Goal: Information Seeking & Learning: Learn about a topic

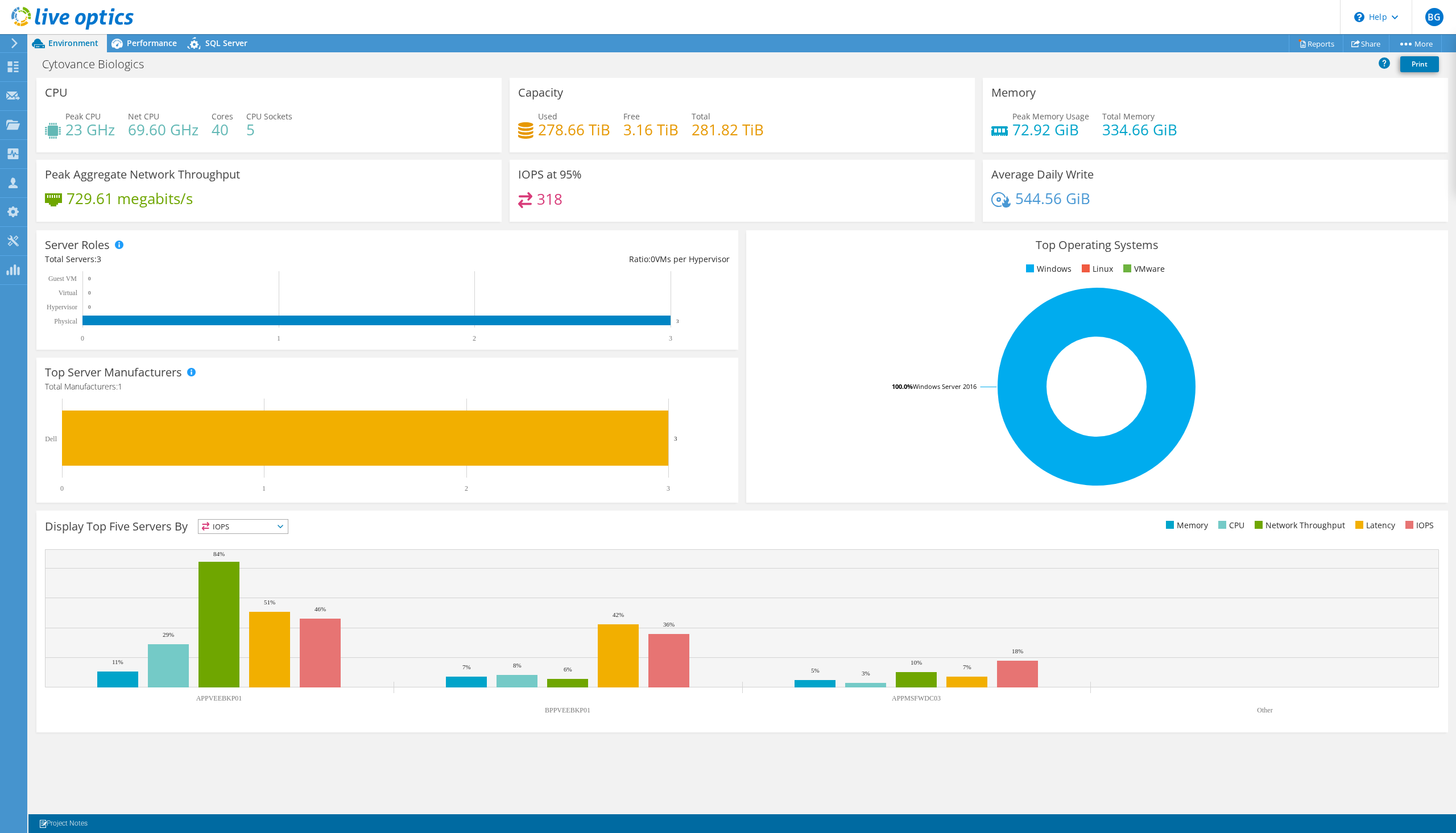
click at [1064, 17] on header "BG Partner Team Member [PERSON_NAME] [EMAIL_ADDRESS][DOMAIN_NAME] [PERSON_NAME]…" at bounding box center [728, 17] width 1456 height 34
click at [800, 227] on div "Top Operating Systems Windows Linux VMware 100.0% Windows Server 2016" at bounding box center [1097, 367] width 709 height 280
click at [844, 228] on div "Top Operating Systems Windows Linux VMware 100.0% Windows Server 2016" at bounding box center [1097, 367] width 709 height 280
click at [1064, 399] on rect at bounding box center [1096, 387] width 684 height 199
click at [682, 175] on div "IOPS at 95% 318" at bounding box center [742, 190] width 466 height 62
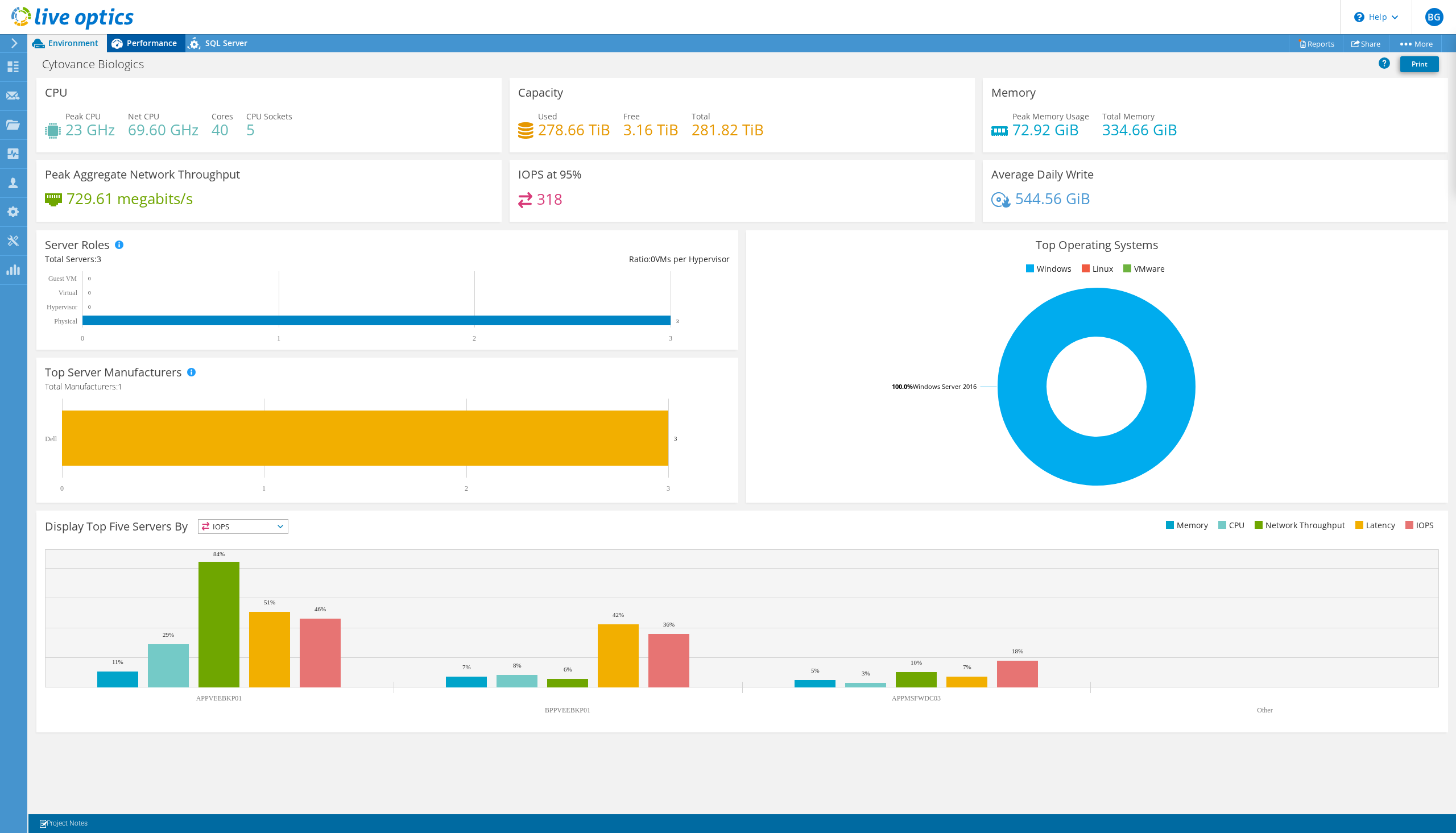
click at [157, 49] on div "Performance" at bounding box center [147, 43] width 79 height 18
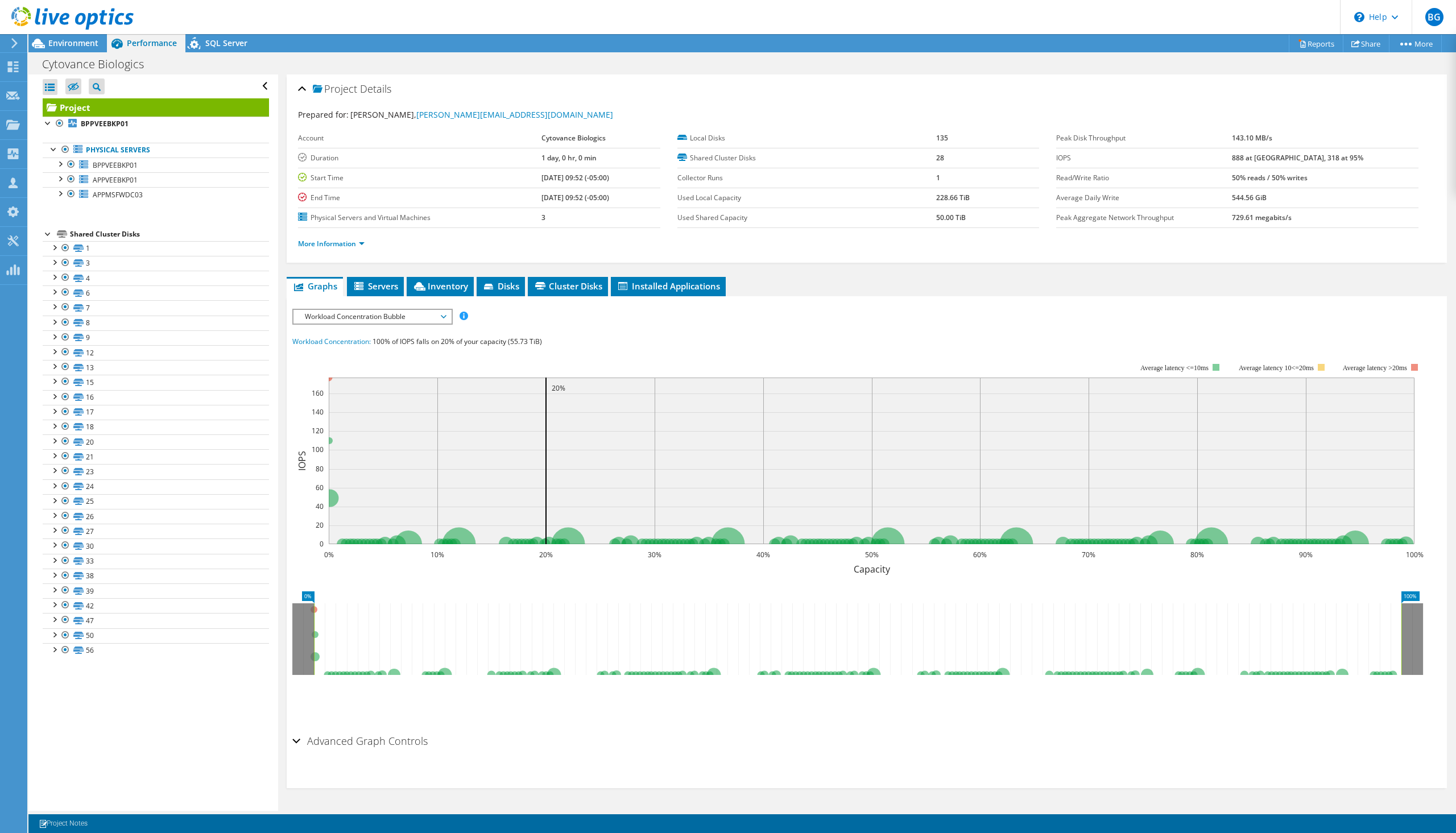
click at [420, 65] on div "Cytovance Biologics Print" at bounding box center [742, 64] width 1427 height 21
click at [468, 159] on label "Duration" at bounding box center [420, 158] width 243 height 11
click at [72, 43] on span "Environment" at bounding box center [74, 42] width 50 height 11
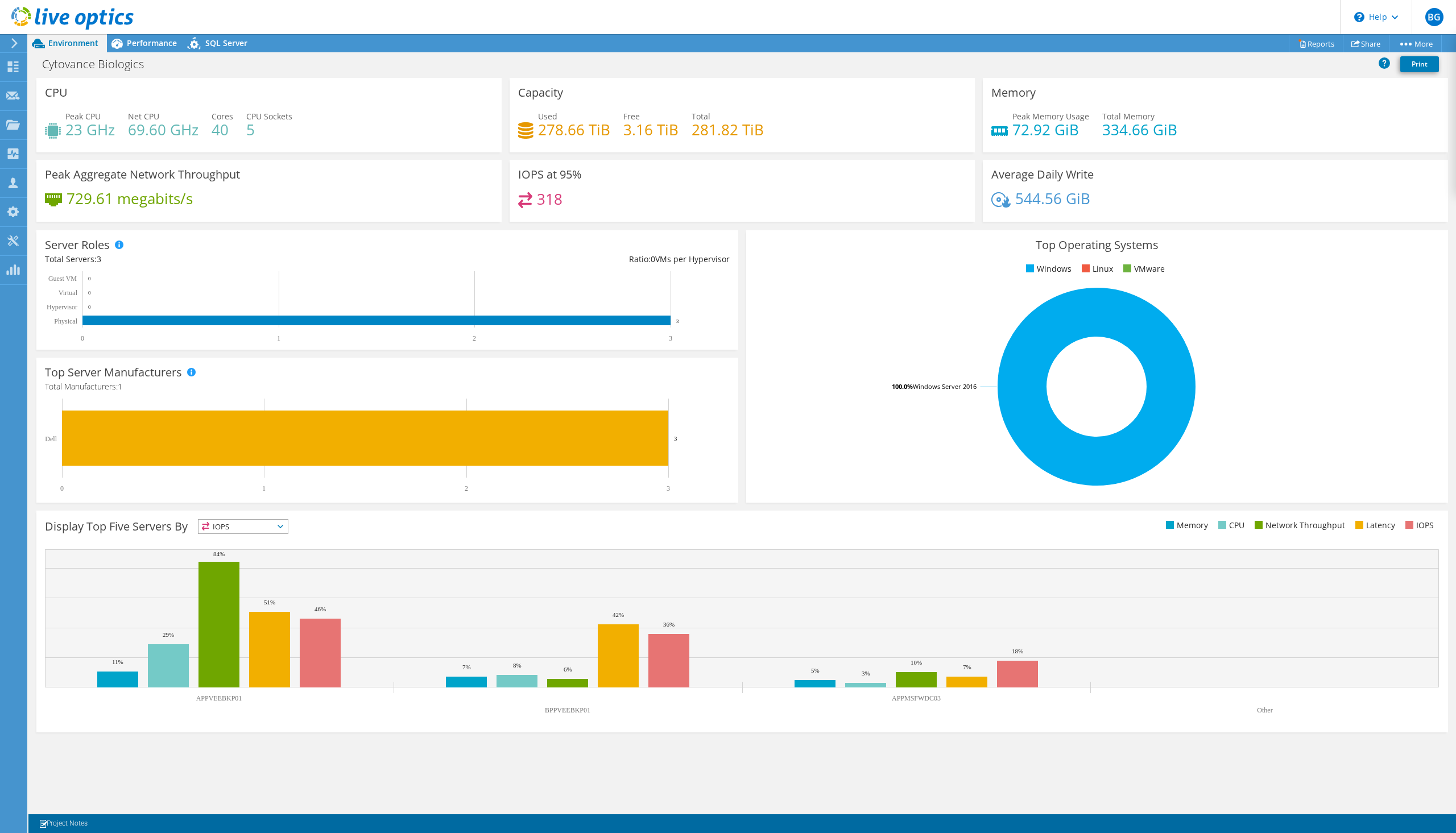
click at [581, 21] on header "BG Partner Team Member [PERSON_NAME] [EMAIL_ADDRESS][DOMAIN_NAME] [PERSON_NAME]…" at bounding box center [728, 17] width 1456 height 34
click at [158, 46] on span "Performance" at bounding box center [152, 42] width 50 height 11
